Goal: Entertainment & Leisure: Consume media (video, audio)

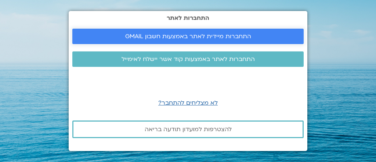
click at [178, 36] on span "התחברות מיידית לאתר באמצעות חשבון GMAIL" at bounding box center [188, 36] width 126 height 7
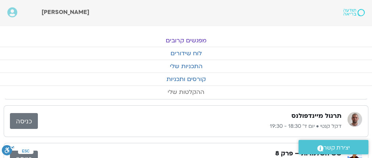
click at [196, 91] on link "ההקלטות שלי" at bounding box center [186, 92] width 372 height 12
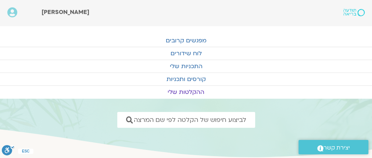
click at [187, 90] on link "ההקלטות שלי" at bounding box center [186, 92] width 372 height 12
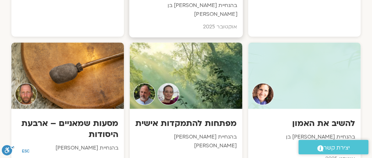
scroll to position [558, 0]
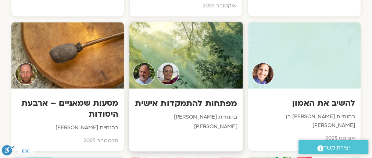
click at [192, 62] on div at bounding box center [185, 54] width 113 height 67
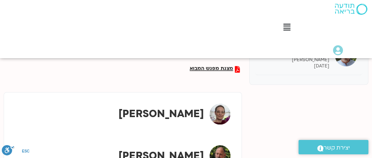
scroll to position [235, 0]
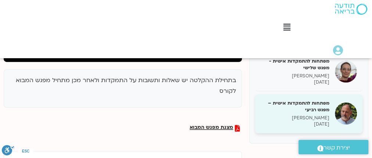
click at [311, 102] on h5 "מפתחות להתמקדות אישית – מפגש רביעי" at bounding box center [294, 106] width 69 height 13
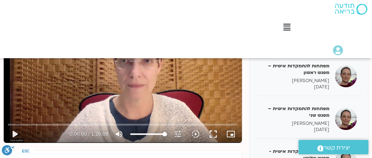
scroll to position [178, 0]
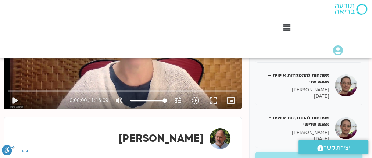
drag, startPoint x: 212, startPoint y: 99, endPoint x: 212, endPoint y: 134, distance: 35.6
click at [212, 99] on button "fullscreen" at bounding box center [213, 100] width 18 height 18
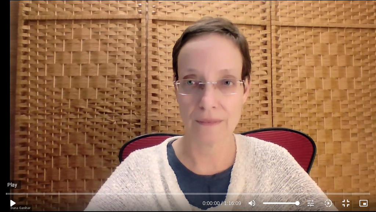
click at [13, 201] on button "play_arrow" at bounding box center [13, 203] width 18 height 18
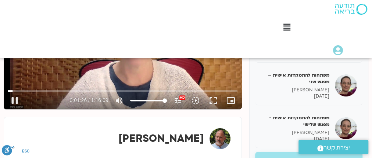
drag, startPoint x: 17, startPoint y: 101, endPoint x: 31, endPoint y: 109, distance: 15.6
click at [17, 101] on button "pause" at bounding box center [15, 100] width 18 height 18
click at [16, 99] on button "play_arrow" at bounding box center [15, 100] width 18 height 18
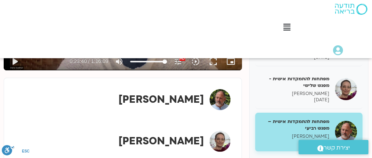
scroll to position [208, 0]
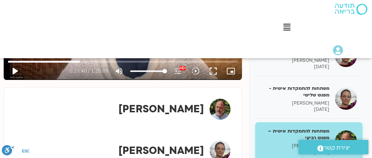
click at [15, 68] on button "play_arrow" at bounding box center [15, 71] width 18 height 18
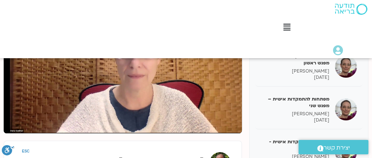
scroll to position [149, 0]
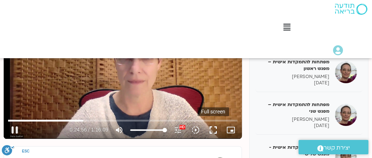
click at [213, 130] on button "fullscreen" at bounding box center [213, 130] width 18 height 18
click at [213, 129] on button "fullscreen" at bounding box center [213, 130] width 18 height 18
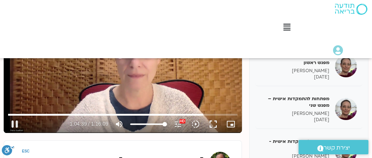
scroll to position [178, 0]
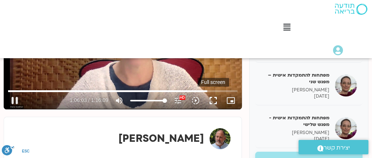
click at [209, 98] on button "fullscreen" at bounding box center [213, 100] width 18 height 18
click at [213, 100] on button "fullscreen" at bounding box center [213, 100] width 18 height 18
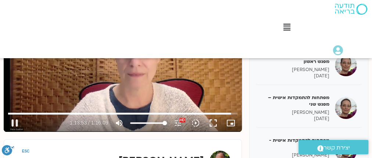
scroll to position [147, 0]
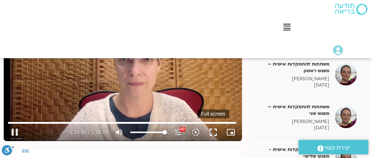
click at [215, 133] on button "fullscreen" at bounding box center [213, 132] width 18 height 18
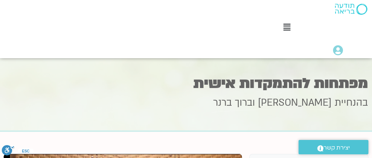
type input "4569.16267"
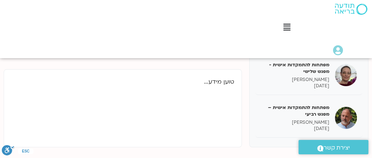
scroll to position [235, 0]
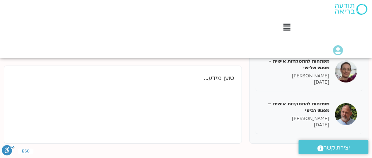
click at [286, 26] on icon at bounding box center [286, 27] width 7 height 8
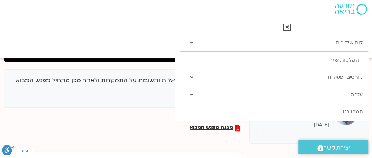
scroll to position [331, 0]
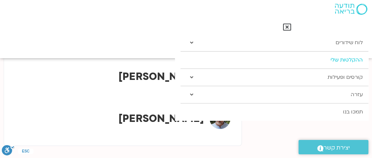
click at [336, 59] on link "ההקלטות שלי" at bounding box center [274, 59] width 188 height 17
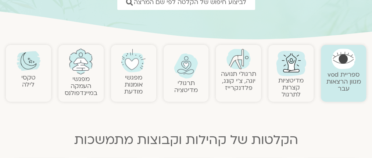
scroll to position [147, 0]
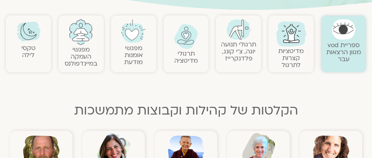
click at [293, 61] on link "מדיטציות קצרות לתרגול" at bounding box center [290, 58] width 25 height 22
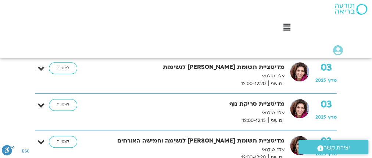
scroll to position [206, 0]
